Goal: Find specific page/section

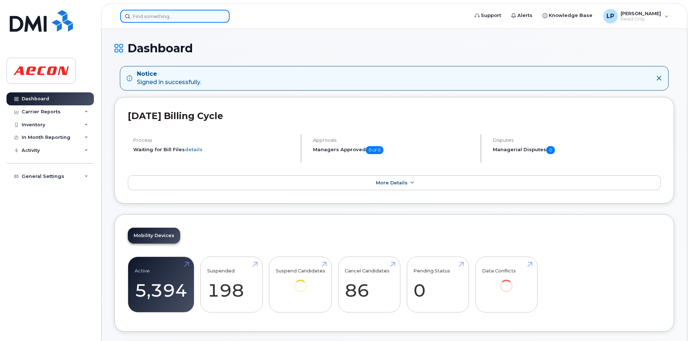
click at [160, 14] on input at bounding box center [174, 16] width 109 height 13
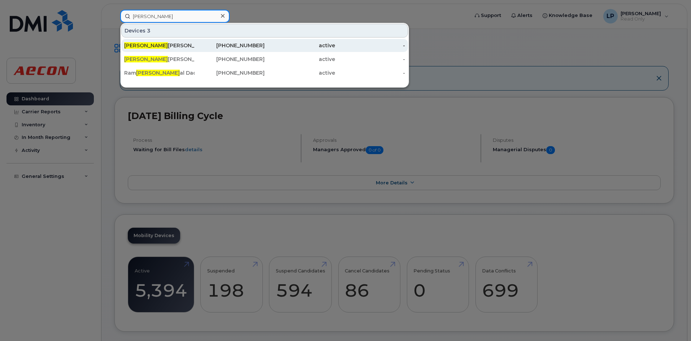
type input "BHUP"
click at [142, 43] on div "Bhup inder Singh" at bounding box center [159, 45] width 70 height 7
